Goal: Transaction & Acquisition: Purchase product/service

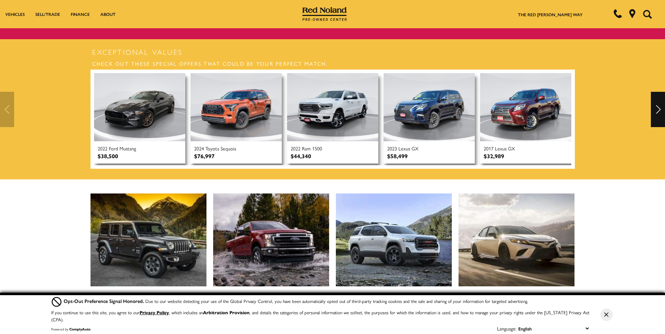
scroll to position [71, 0]
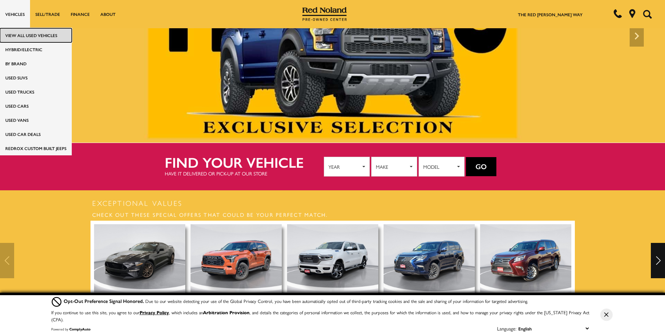
click at [30, 40] on link "View All Used Vehicles" at bounding box center [36, 35] width 72 height 14
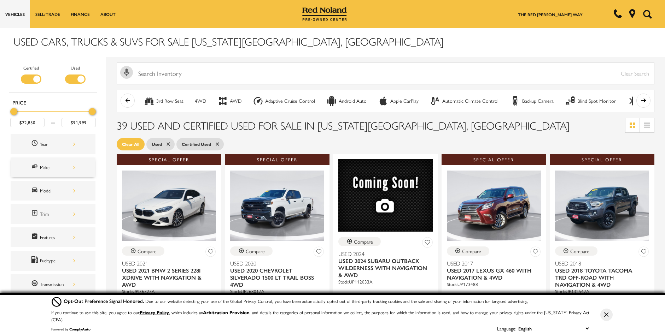
click at [51, 165] on div "Make" at bounding box center [57, 168] width 35 height 8
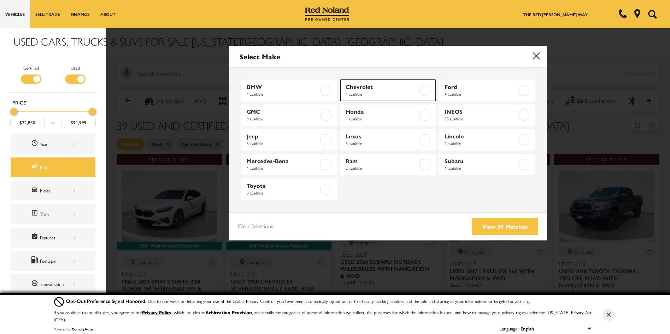
click at [385, 90] on span "Chevrolet" at bounding box center [382, 86] width 72 height 7
type input "$32,398"
checkbox input "true"
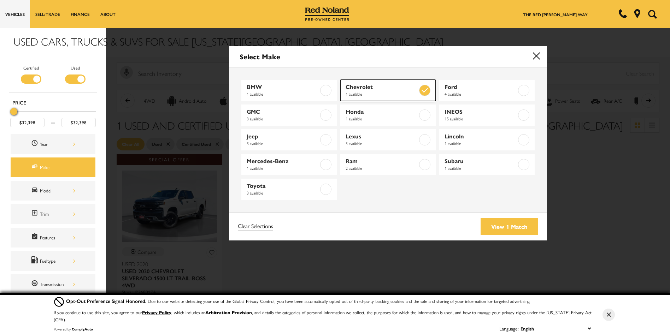
click at [387, 89] on span "Chevrolet" at bounding box center [382, 86] width 72 height 7
type input "$22,850"
type input "$91,999"
checkbox input "false"
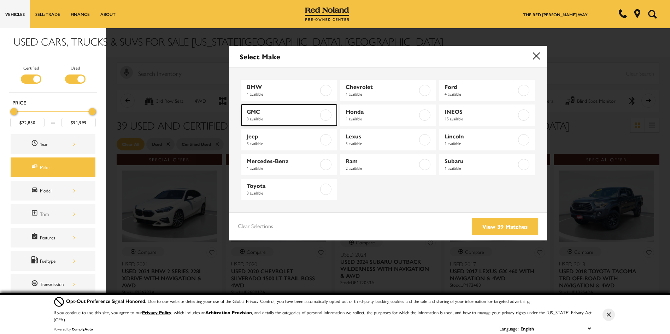
click at [299, 110] on span "GMC" at bounding box center [283, 111] width 72 height 7
type input "$45,499"
type input "$64,999"
checkbox input "true"
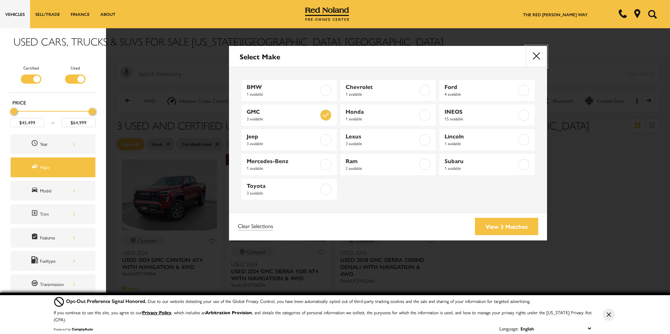
click at [534, 59] on button "close" at bounding box center [536, 56] width 21 height 21
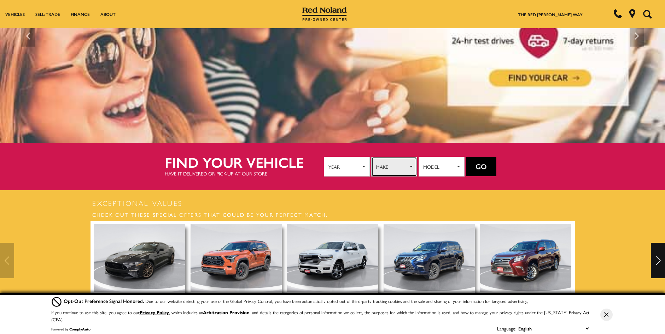
click at [383, 163] on span "Make" at bounding box center [392, 167] width 32 height 11
click at [345, 162] on span "Year" at bounding box center [344, 167] width 32 height 11
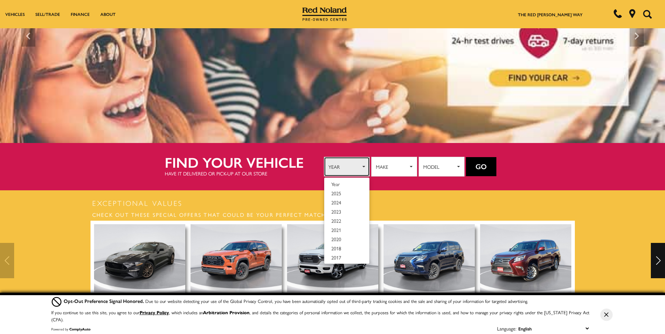
click at [350, 167] on span "Year" at bounding box center [344, 167] width 32 height 11
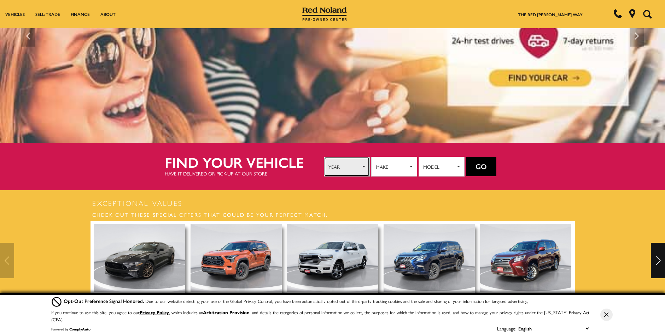
click at [358, 167] on span "Year" at bounding box center [344, 167] width 32 height 11
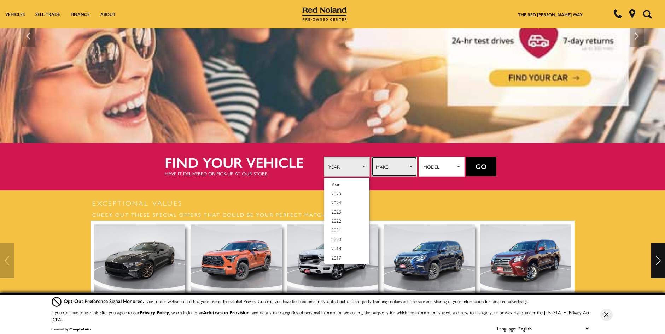
click at [384, 167] on span "Make" at bounding box center [392, 167] width 32 height 11
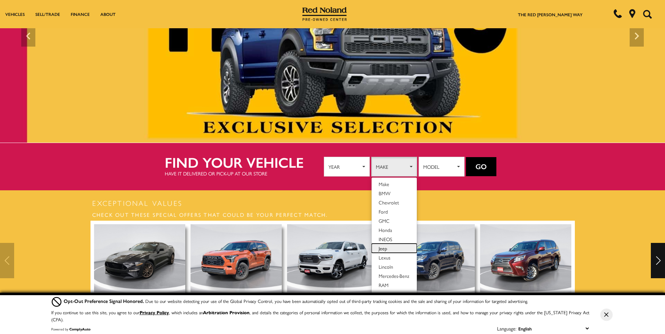
click at [389, 244] on link "Jeep" at bounding box center [393, 248] width 45 height 9
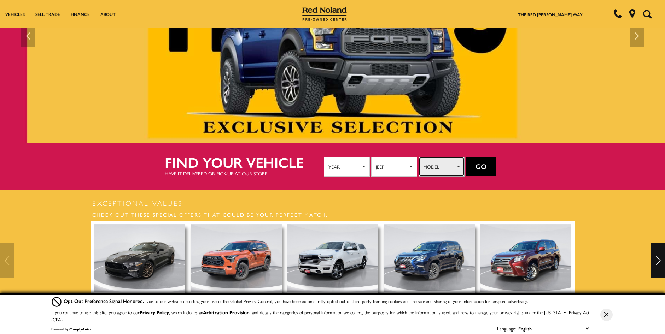
click at [445, 168] on span "Model" at bounding box center [439, 167] width 32 height 11
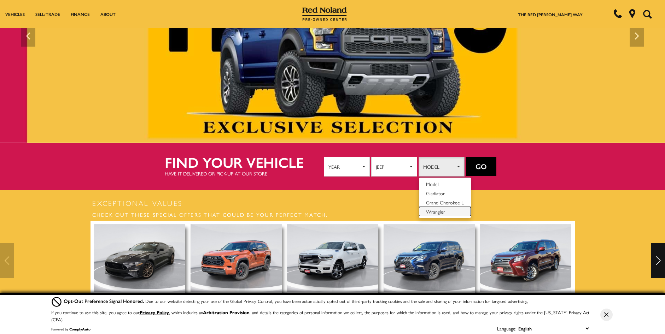
drag, startPoint x: 458, startPoint y: 209, endPoint x: 471, endPoint y: 187, distance: 25.1
click at [457, 209] on link "Wrangler" at bounding box center [445, 211] width 52 height 9
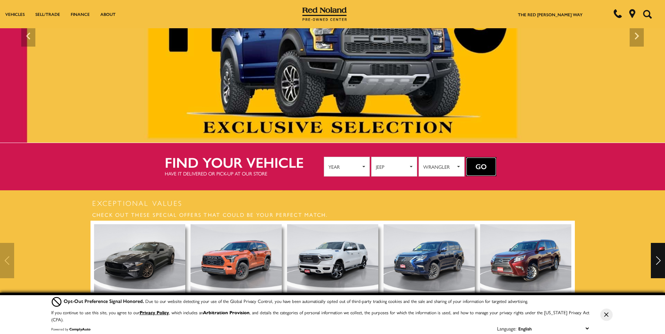
click at [473, 170] on button "Go" at bounding box center [481, 166] width 30 height 19
